Goal: Transaction & Acquisition: Purchase product/service

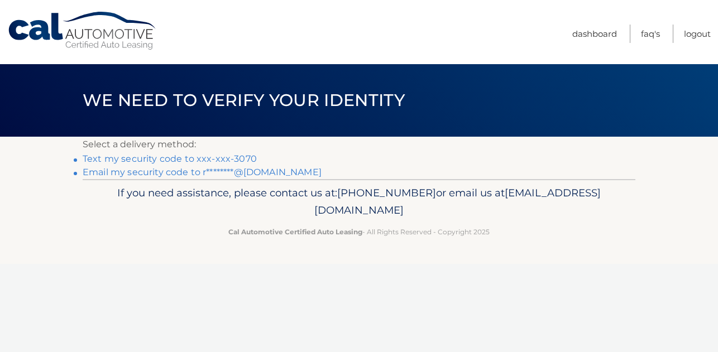
click at [242, 156] on link "Text my security code to xxx-xxx-3070" at bounding box center [170, 158] width 174 height 11
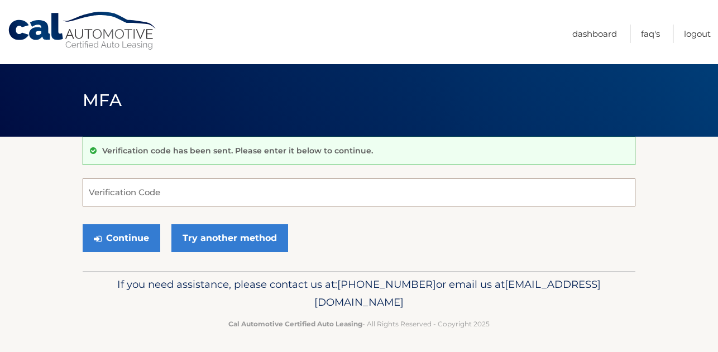
click at [138, 185] on input "Verification Code" at bounding box center [359, 193] width 553 height 28
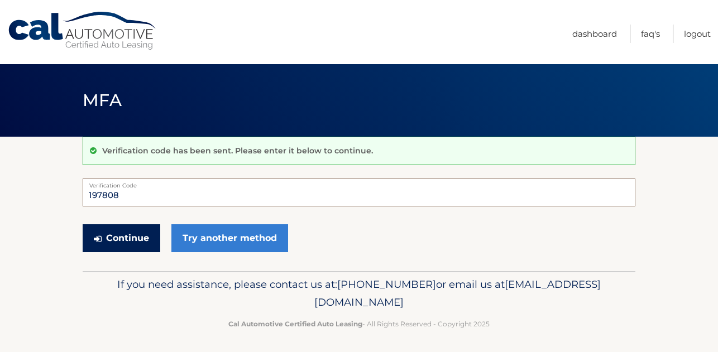
type input "197808"
click at [143, 239] on button "Continue" at bounding box center [122, 238] width 78 height 28
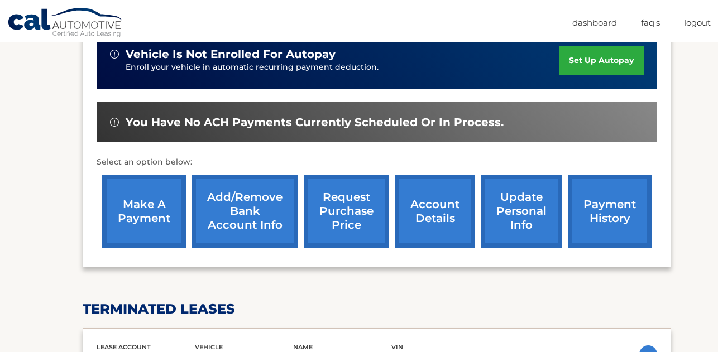
scroll to position [313, 0]
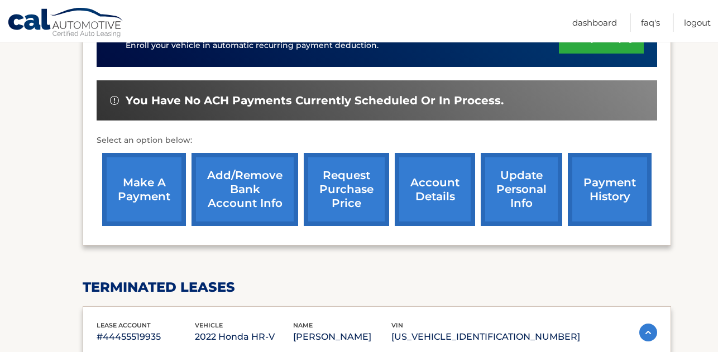
click at [136, 190] on link "make a payment" at bounding box center [144, 189] width 84 height 73
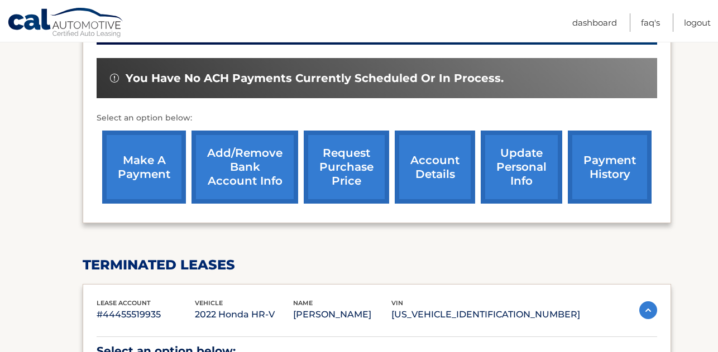
scroll to position [352, 0]
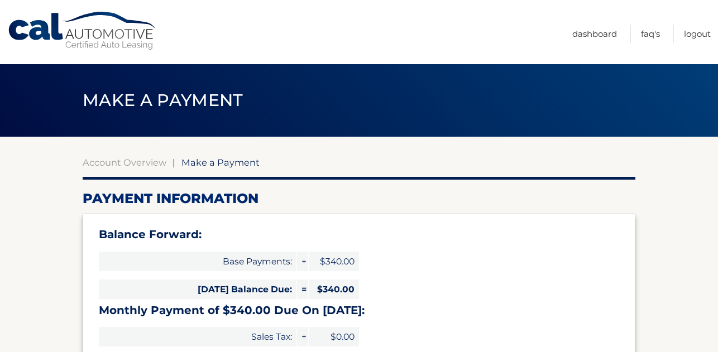
select select "MzJiYzQxZmEtMjA2Ny00ODJmLTgzMWUtYjg2OGE5MWQxNmM1"
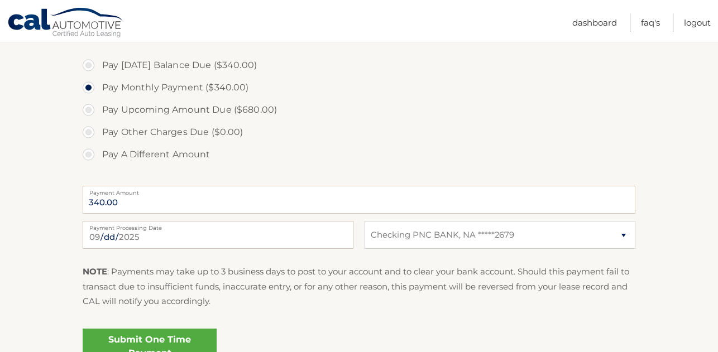
scroll to position [402, 0]
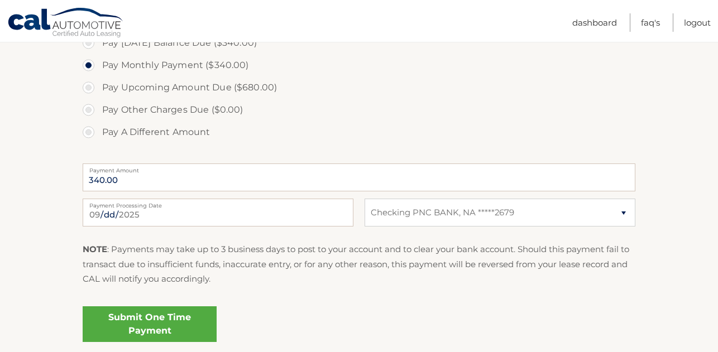
click at [123, 319] on link "Submit One Time Payment" at bounding box center [150, 324] width 134 height 36
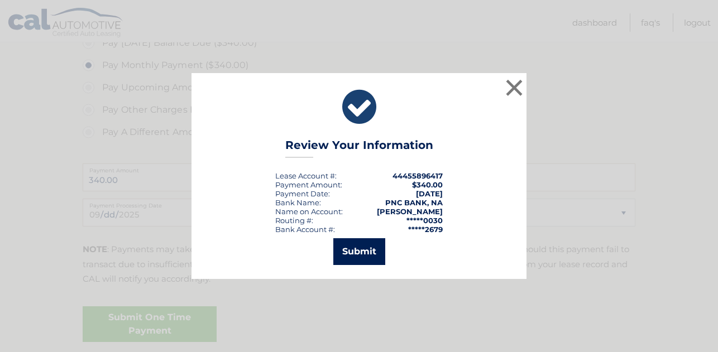
click at [356, 257] on button "Submit" at bounding box center [359, 251] width 52 height 27
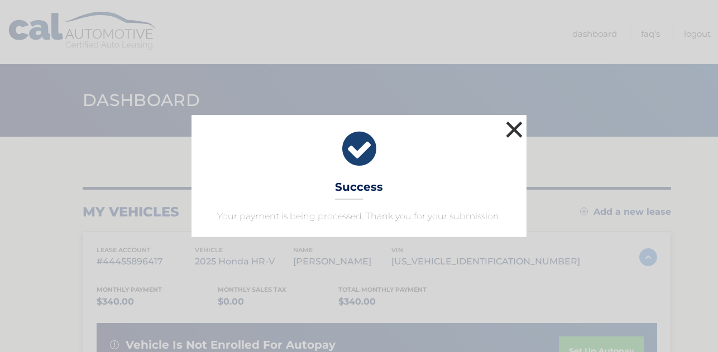
click at [520, 131] on button "×" at bounding box center [514, 129] width 22 height 22
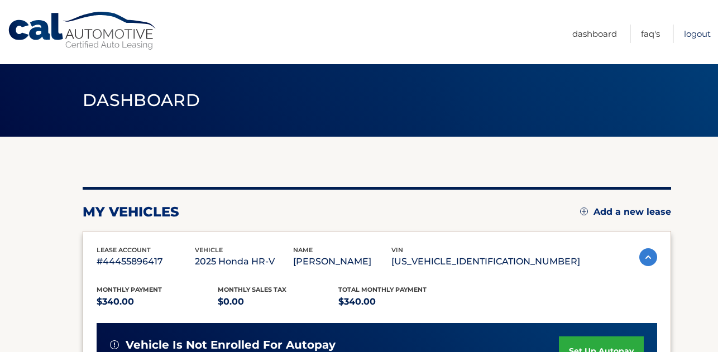
click at [688, 32] on link "Logout" at bounding box center [697, 34] width 27 height 18
